Goal: Task Accomplishment & Management: Manage account settings

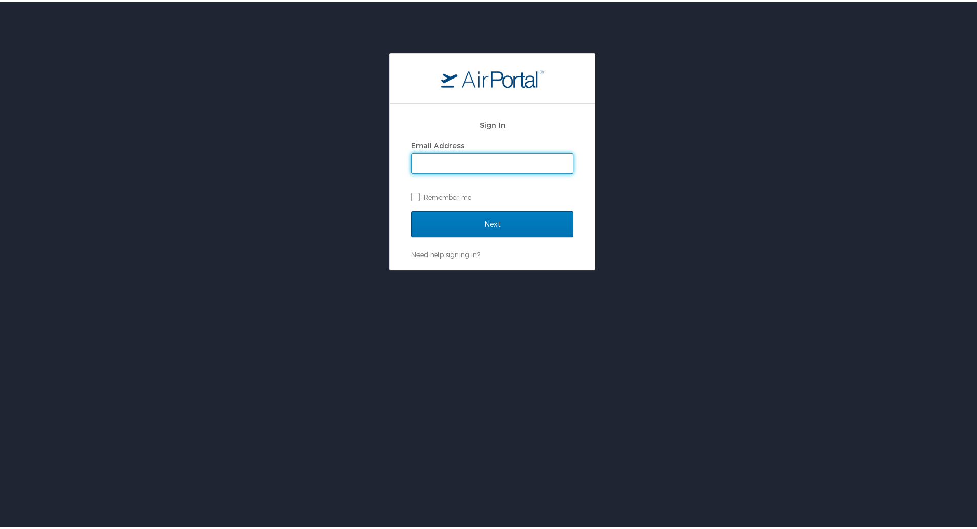
type input "heather.young@cbtravel.com"
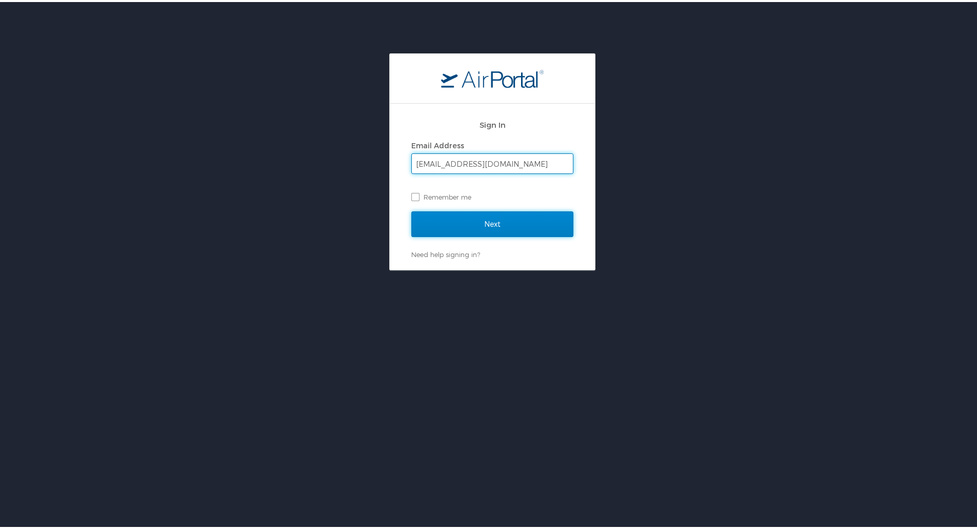
click at [475, 234] on input "Next" at bounding box center [492, 222] width 162 height 26
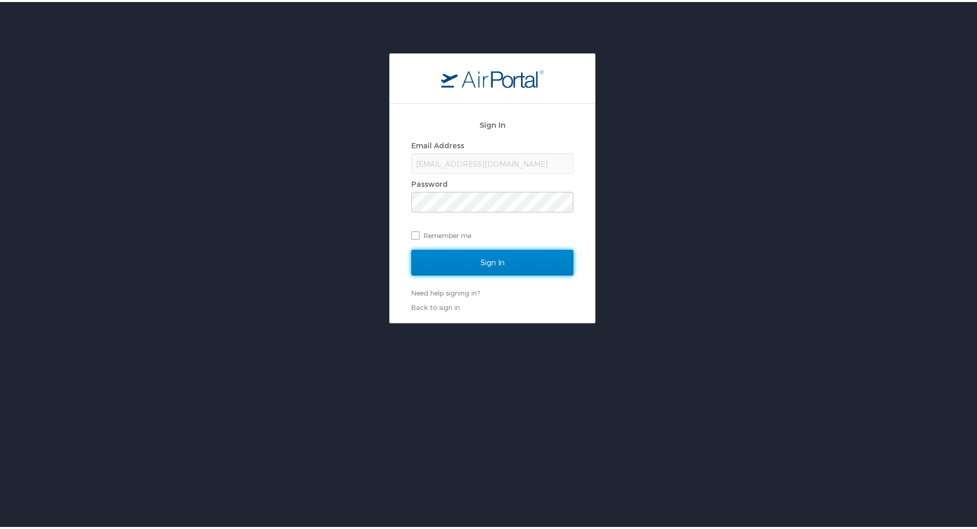
click at [490, 263] on input "Sign In" at bounding box center [492, 261] width 162 height 26
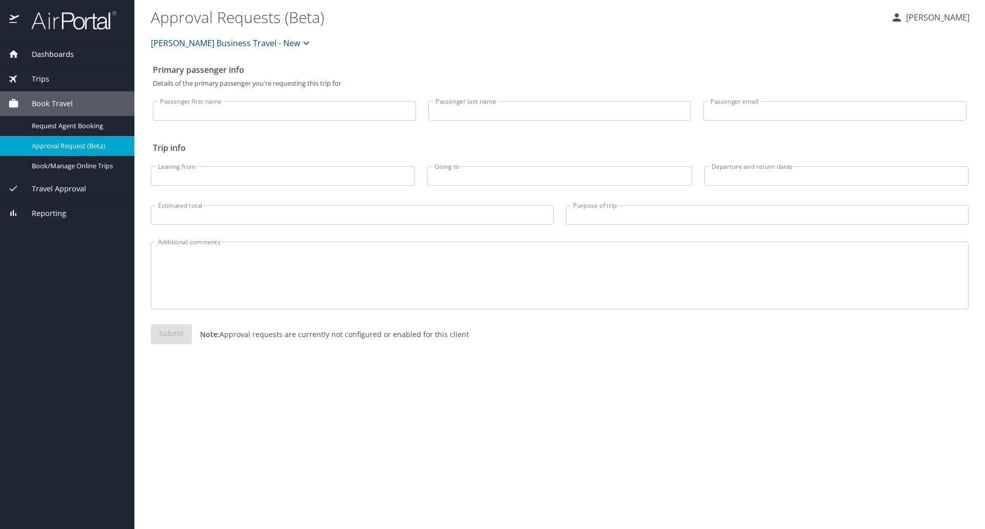
click at [70, 27] on img at bounding box center [68, 20] width 96 height 20
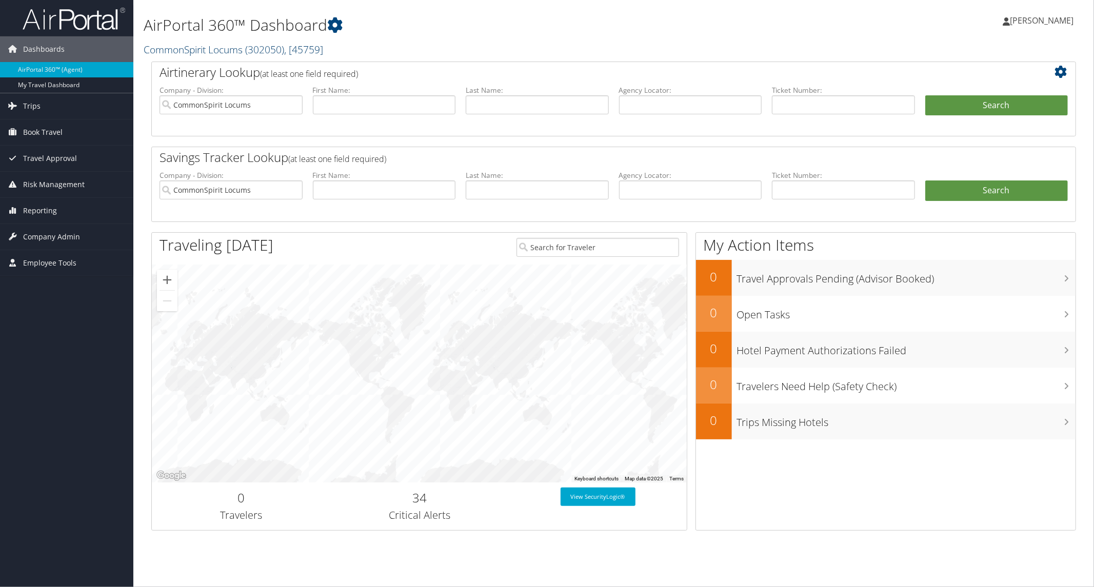
click at [237, 47] on link "CommonSpirit Locums ( 302050 ) , [ 45759 ]" at bounding box center [234, 50] width 180 height 14
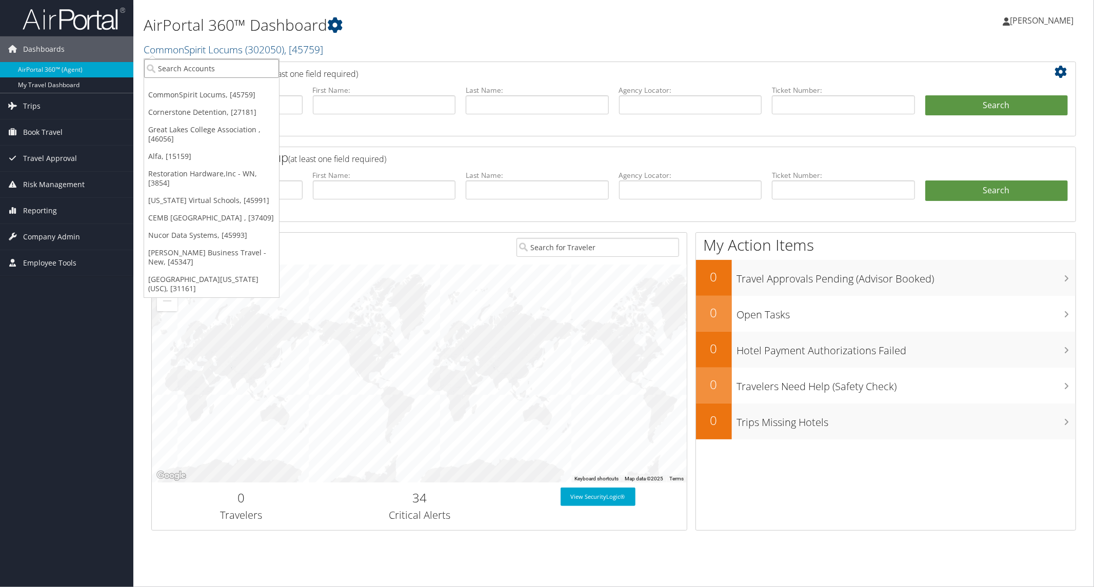
click at [228, 70] on input "search" at bounding box center [211, 68] width 135 height 19
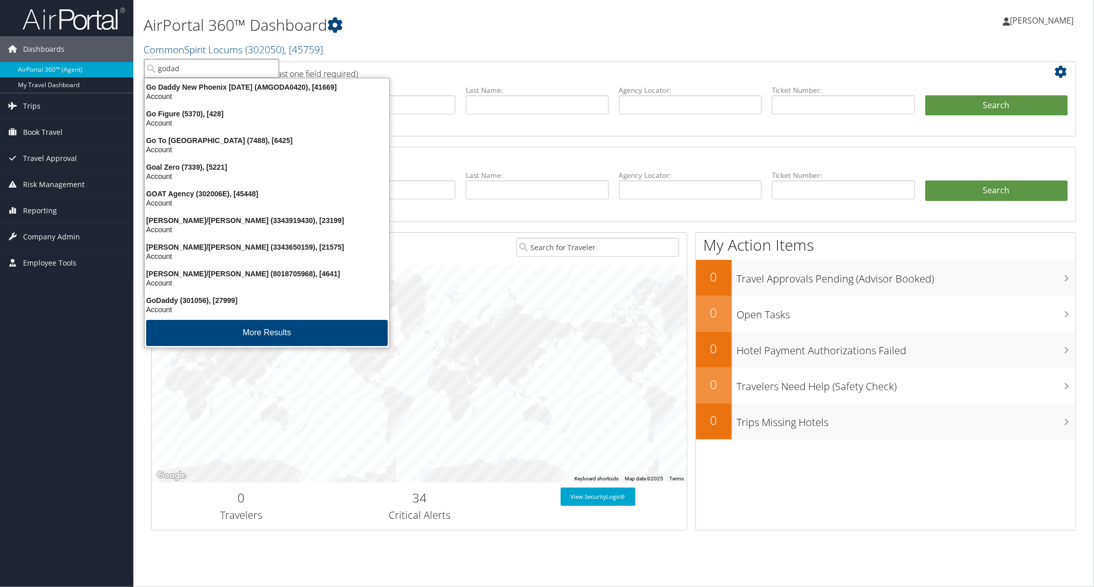
type input "godadd"
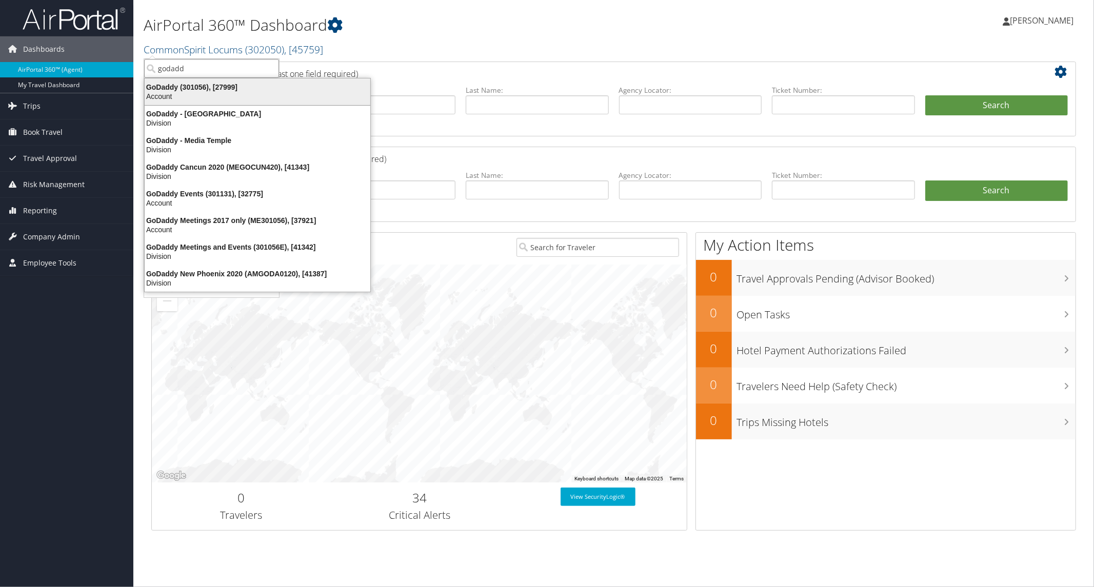
click at [208, 83] on div "GoDaddy (301056), [27999]" at bounding box center [257, 87] width 238 height 9
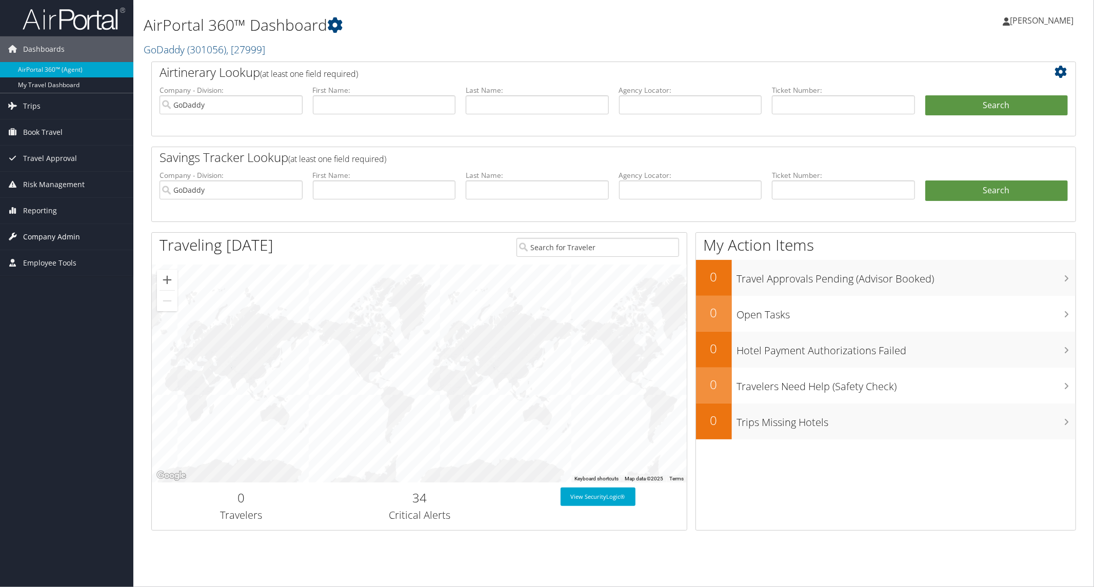
click at [49, 245] on span "Company Admin" at bounding box center [51, 237] width 57 height 26
click at [51, 349] on link "Service Fees" at bounding box center [66, 349] width 133 height 15
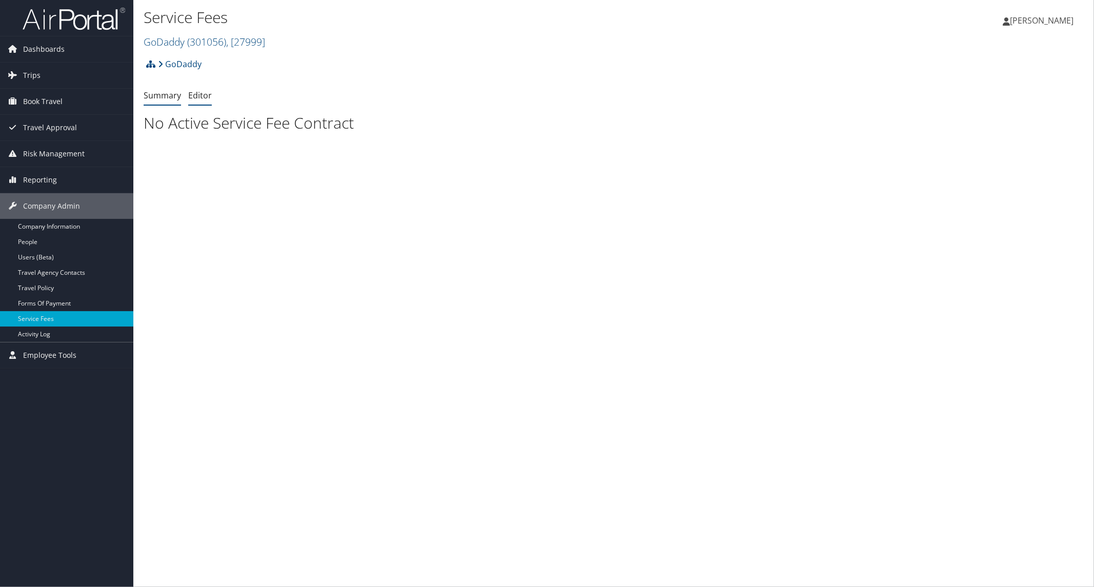
click at [188, 99] on link "Editor" at bounding box center [200, 95] width 24 height 11
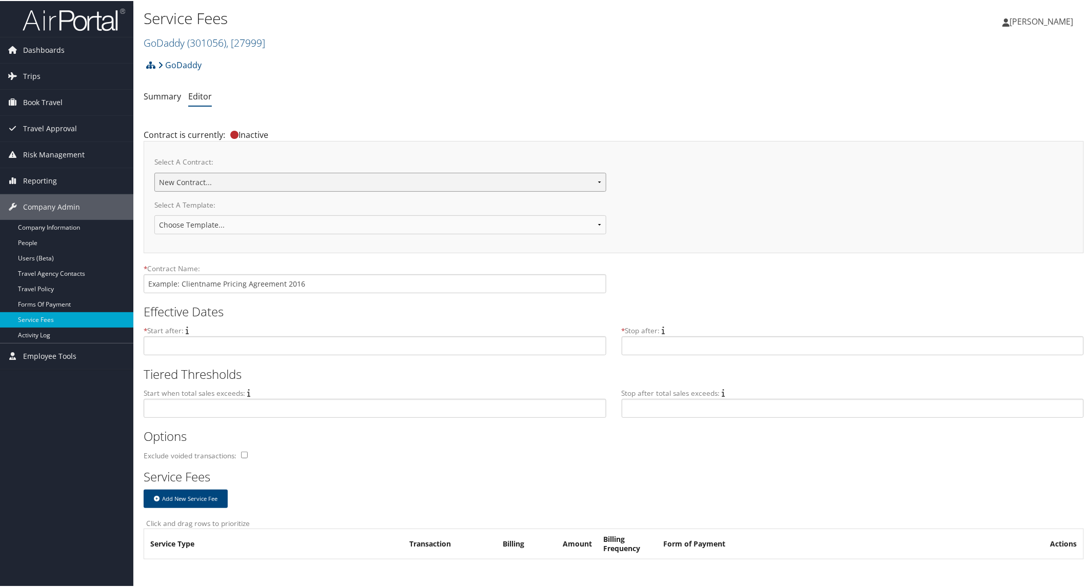
click at [333, 181] on select "GODADDY - [DATE] GoDaddy 09012021 New Contract..." at bounding box center [380, 181] width 452 height 19
select select "22305"
click at [154, 172] on select "GODADDY - [DATE] GoDaddy 09012021 New Contract..." at bounding box center [380, 181] width 452 height 19
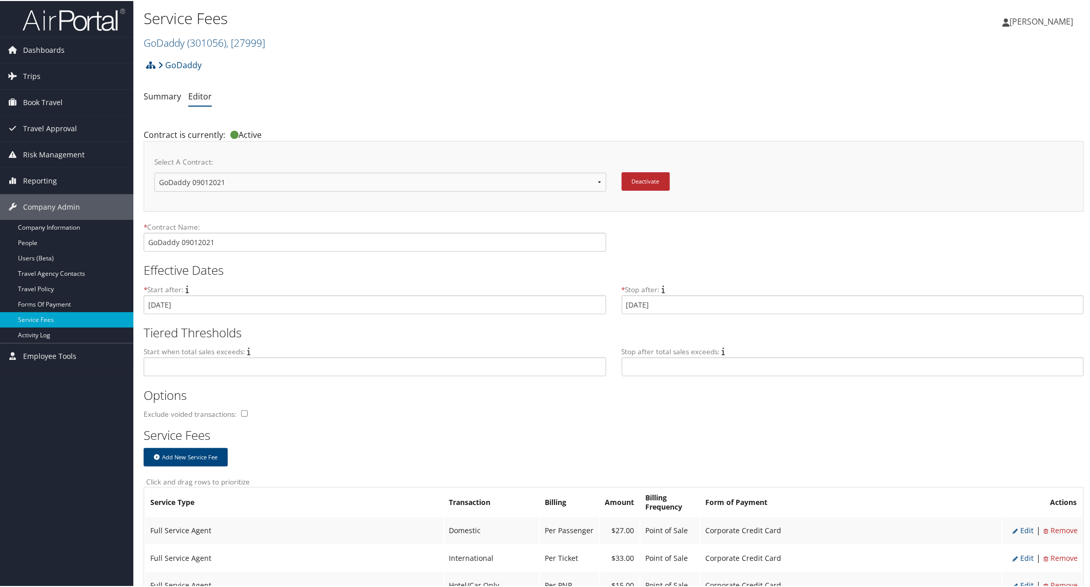
click at [902, 408] on div "Options Exclude voided transactions:" at bounding box center [614, 404] width 940 height 41
